Goal: Information Seeking & Learning: Learn about a topic

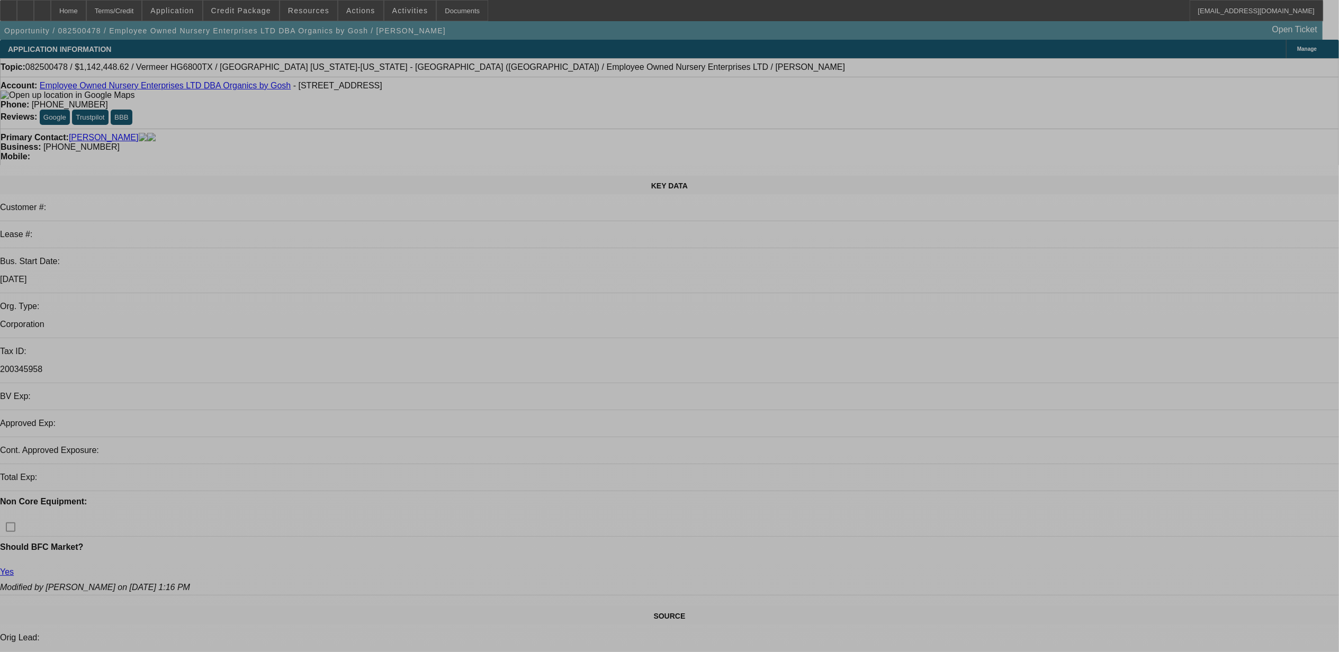
select select "0.1"
select select "0"
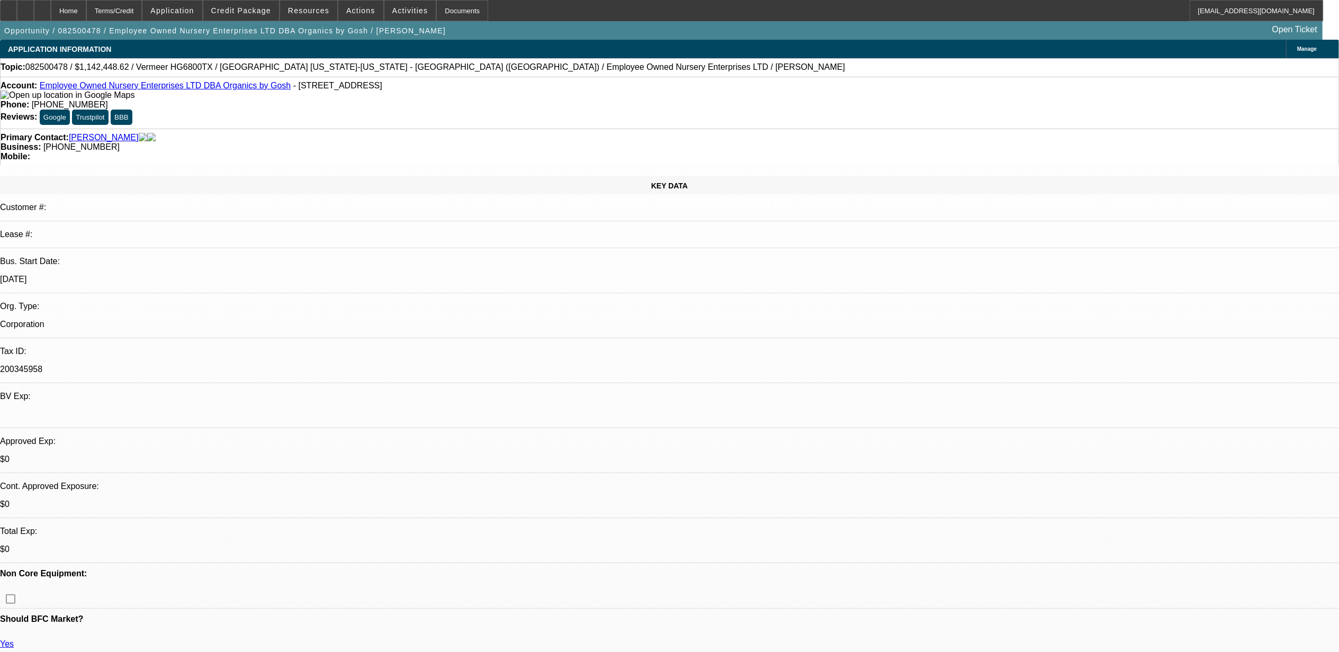
select select "1"
select select "6"
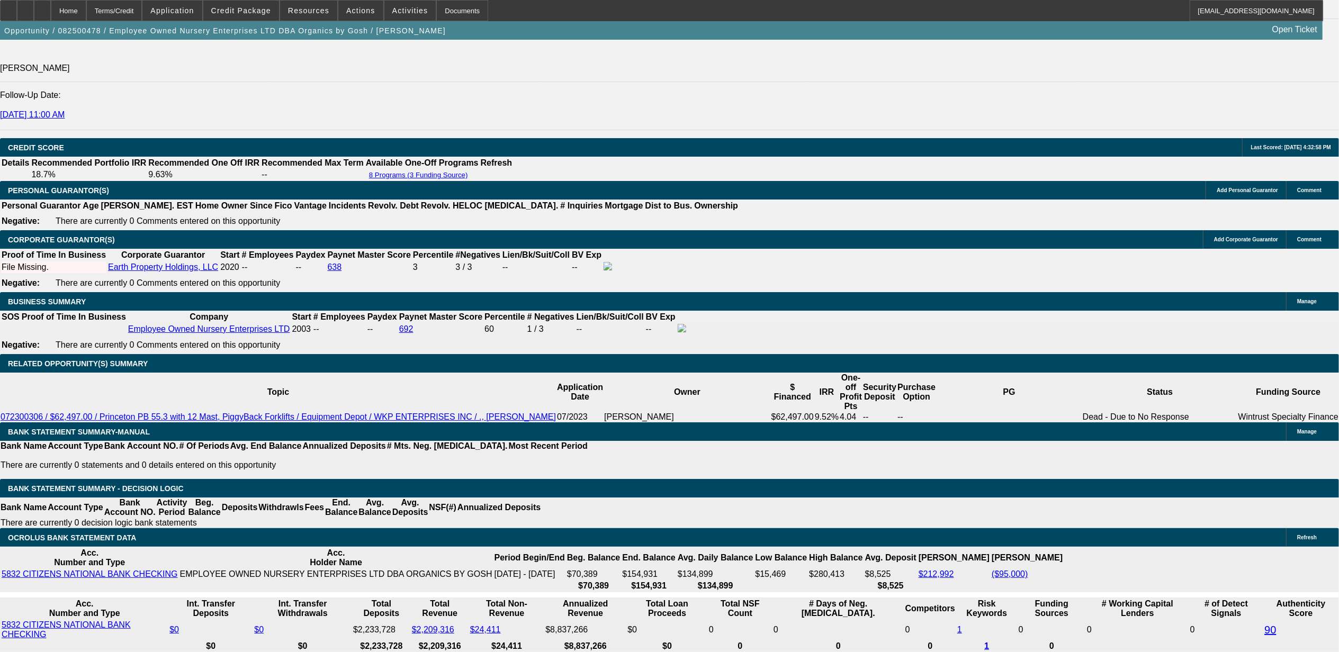
scroll to position [1624, 0]
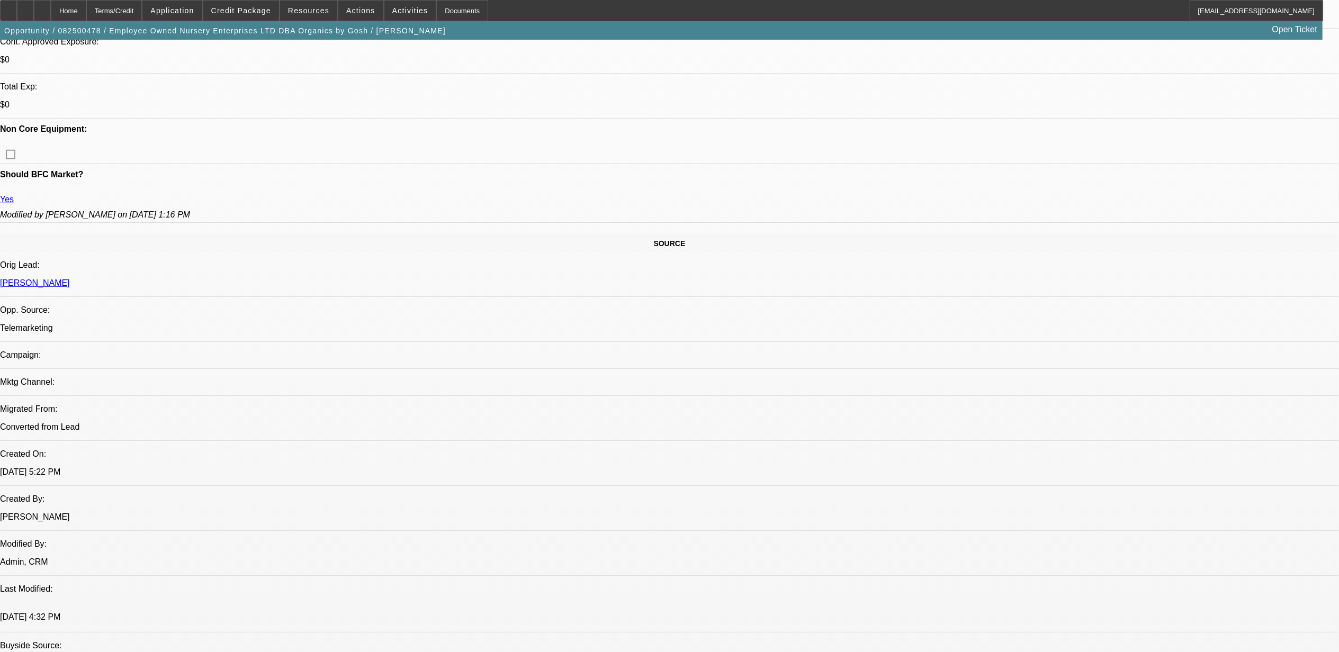
scroll to position [424, 0]
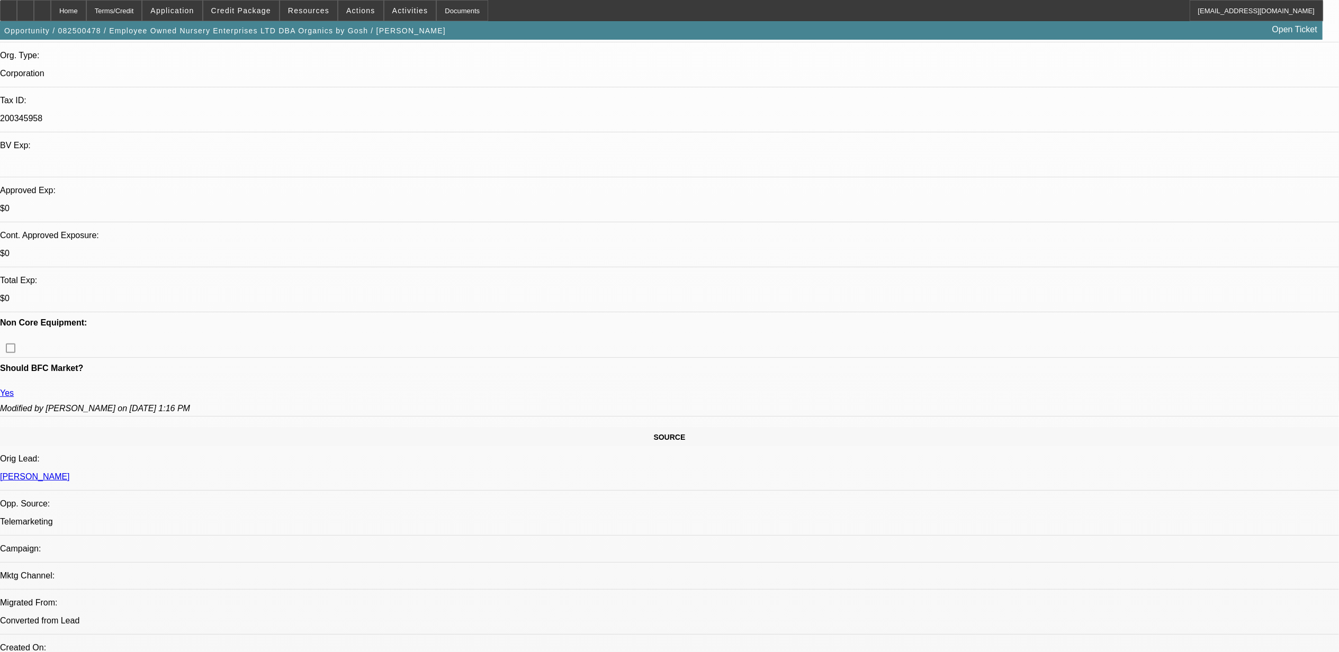
scroll to position [212, 0]
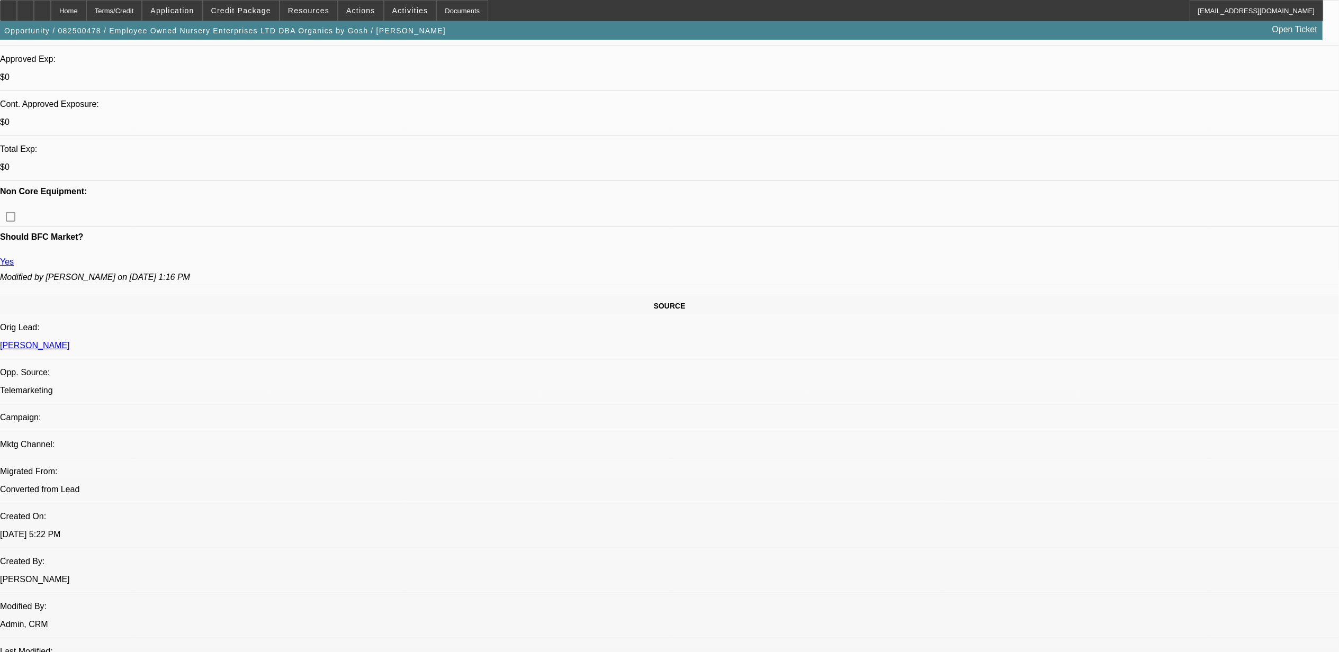
scroll to position [353, 0]
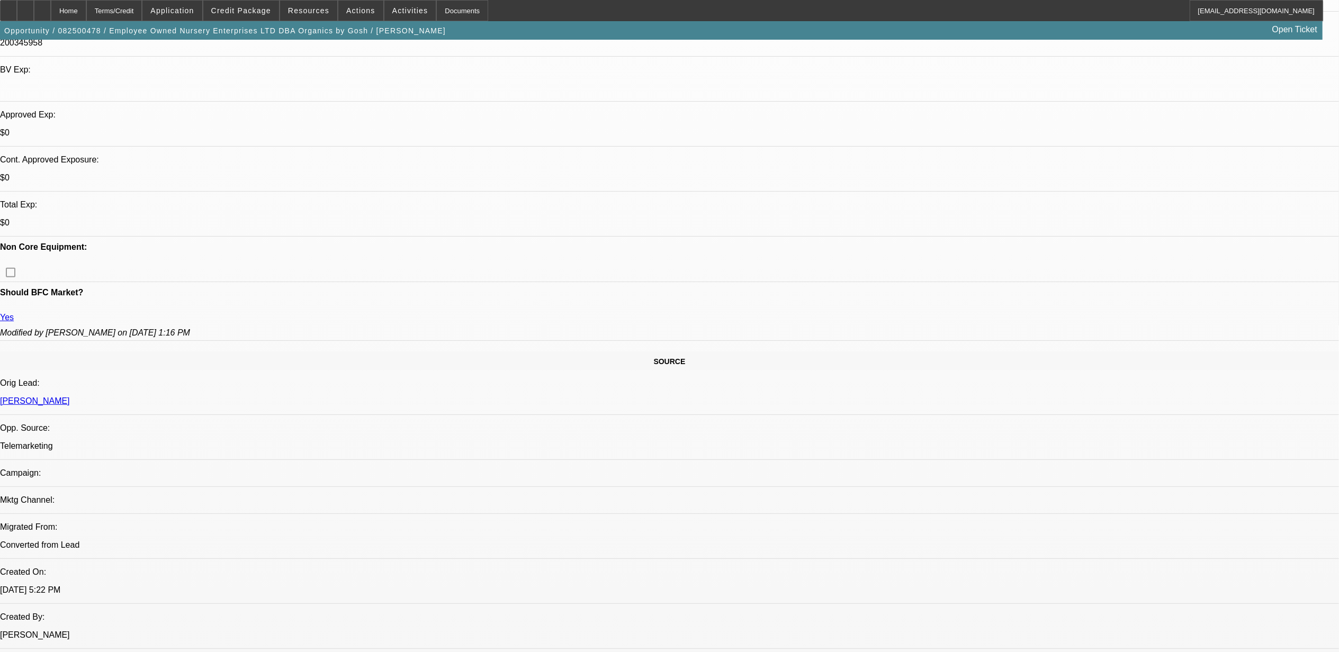
scroll to position [0, 0]
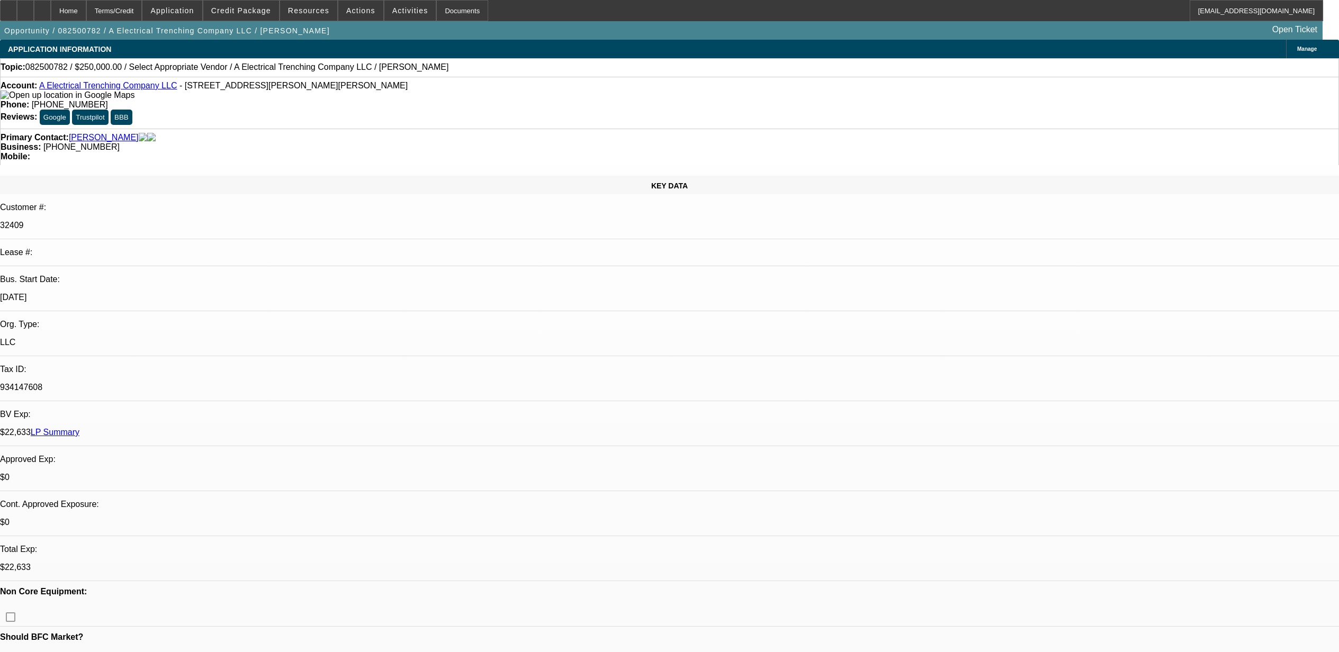
select select "0"
select select "2"
select select "0.1"
select select "4"
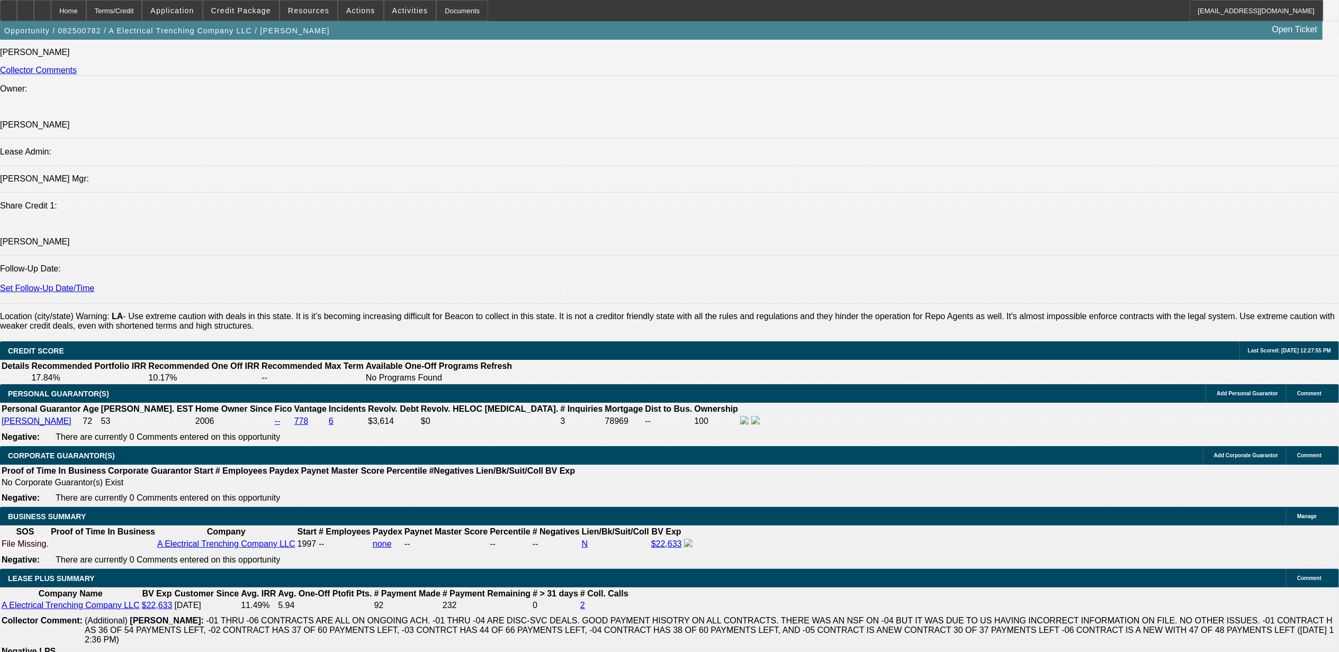
scroll to position [1553, 0]
